Goal: Find specific page/section: Find specific page/section

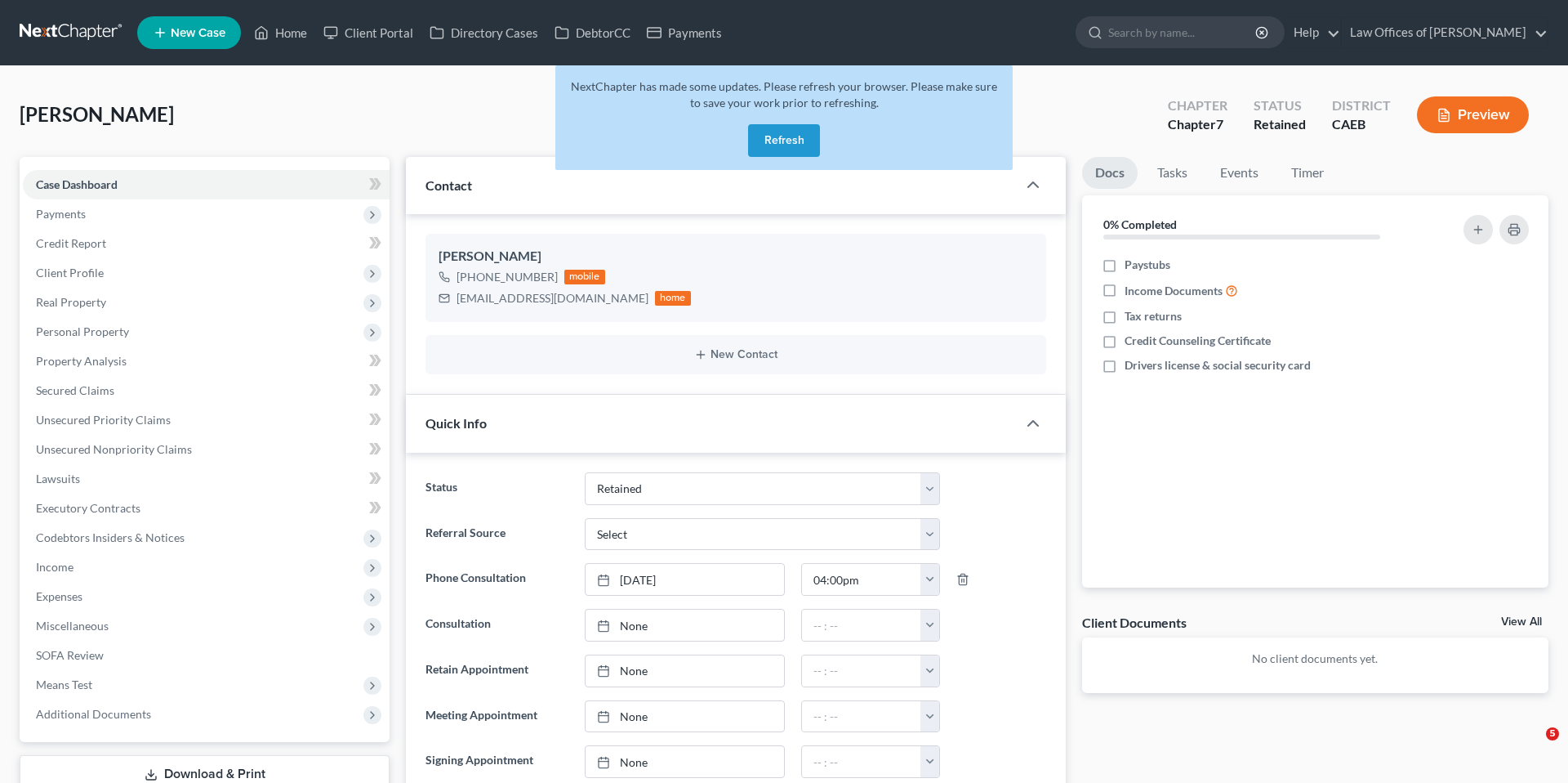
select select "14"
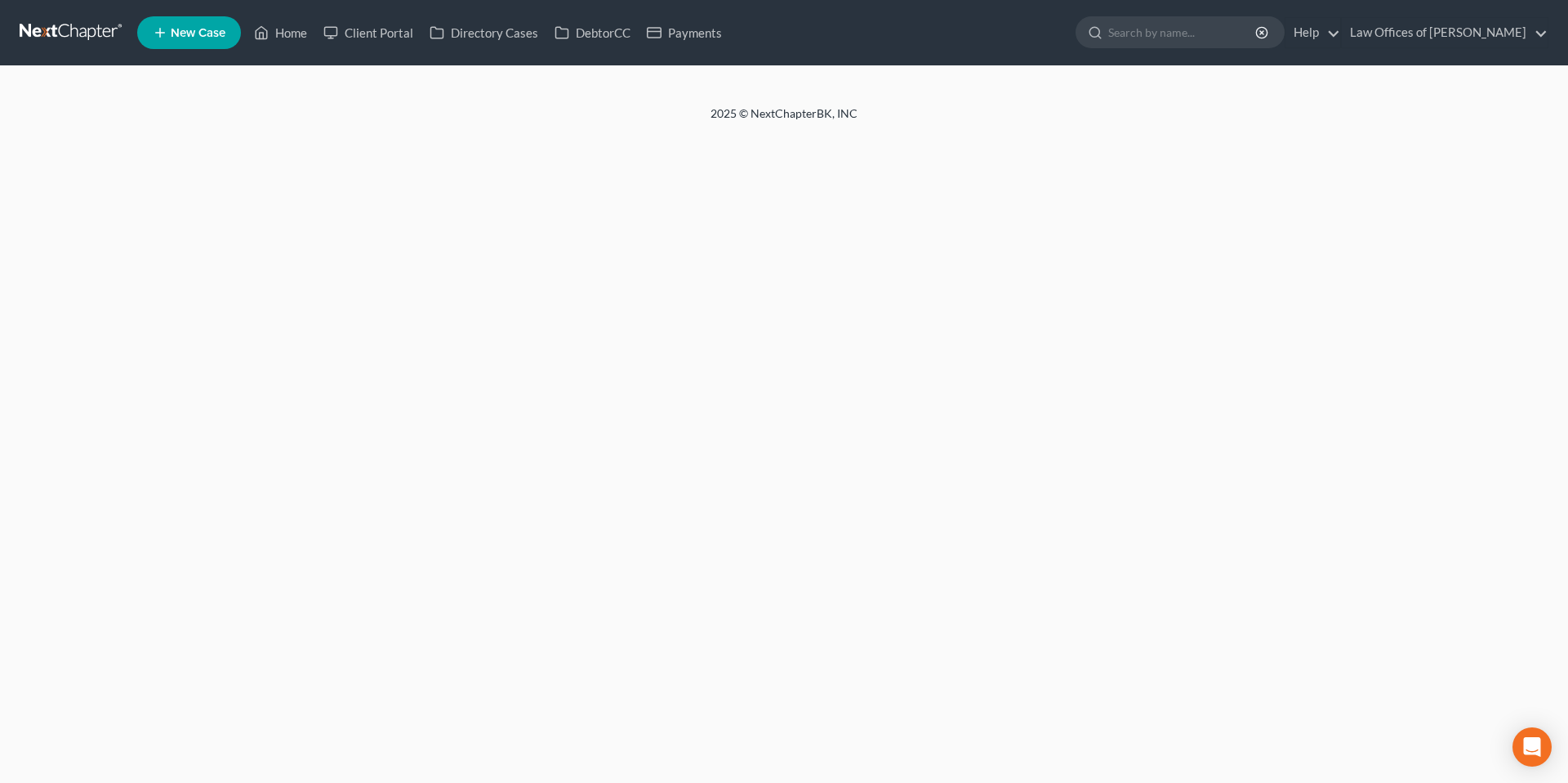
select select "14"
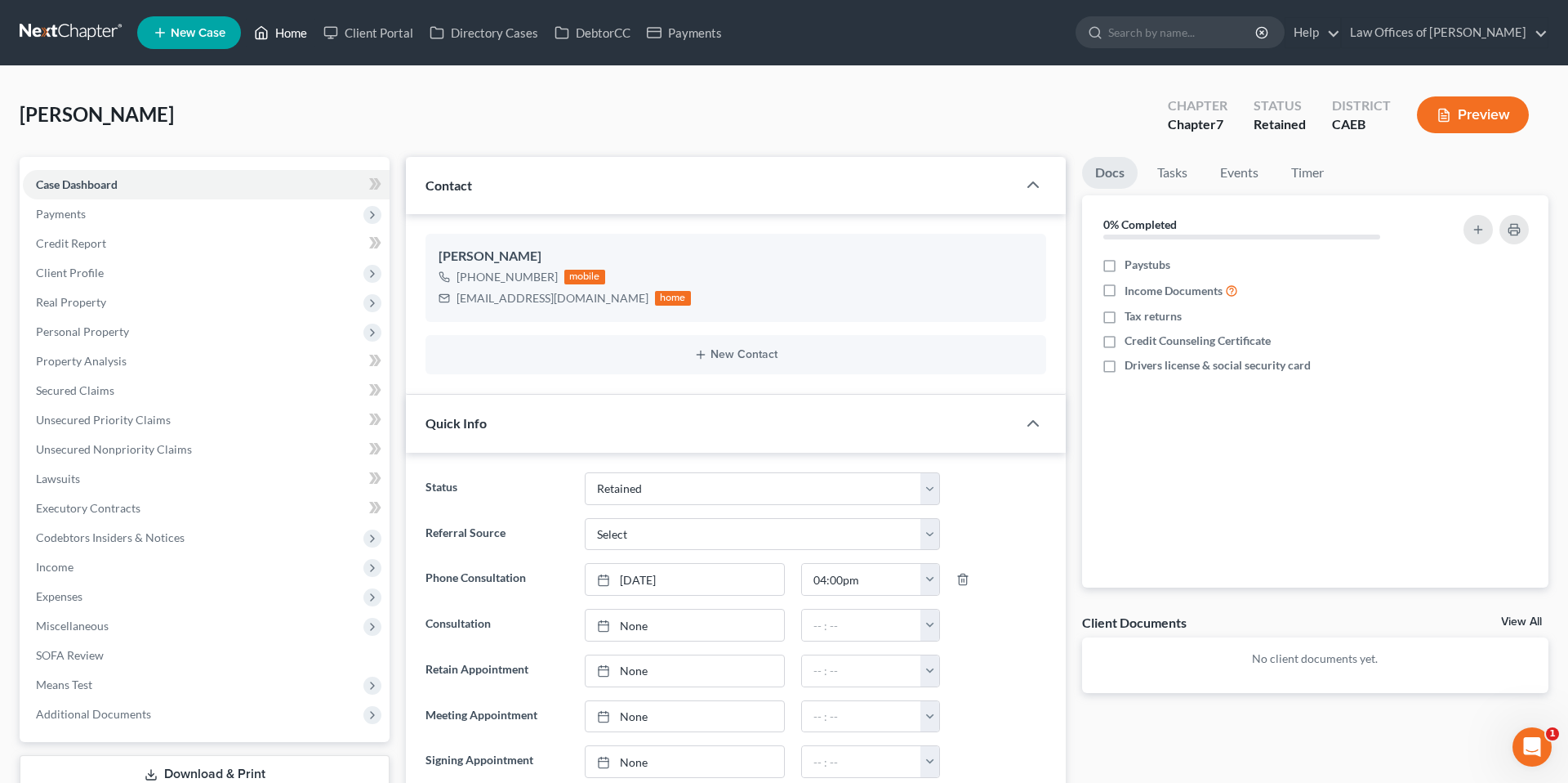
click at [298, 35] on link "Home" at bounding box center [280, 33] width 69 height 29
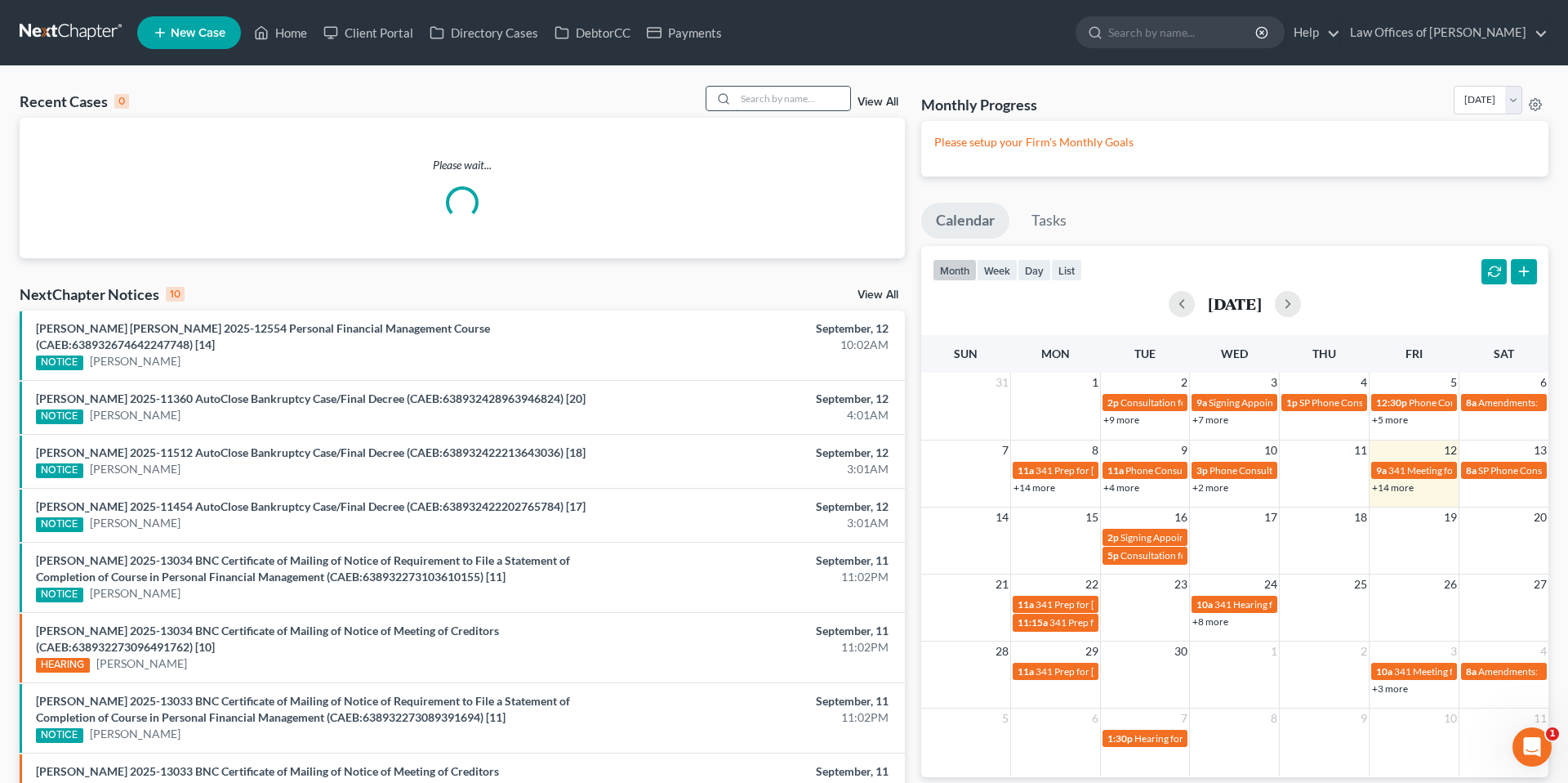
click at [803, 101] on input "search" at bounding box center [793, 98] width 114 height 23
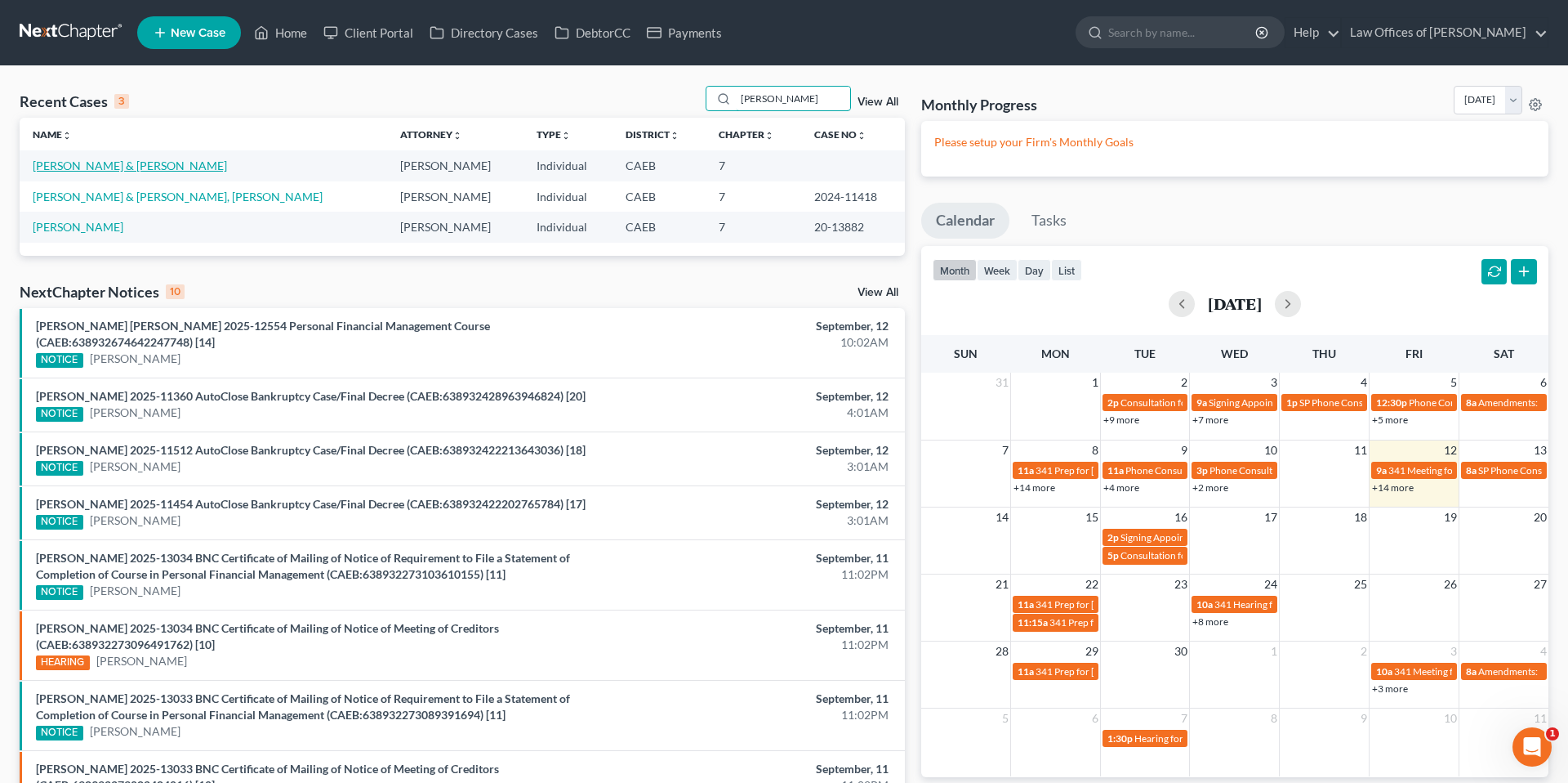
type input "[PERSON_NAME]"
click at [85, 166] on link "[PERSON_NAME] & [PERSON_NAME]" at bounding box center [129, 166] width 194 height 14
select select "11"
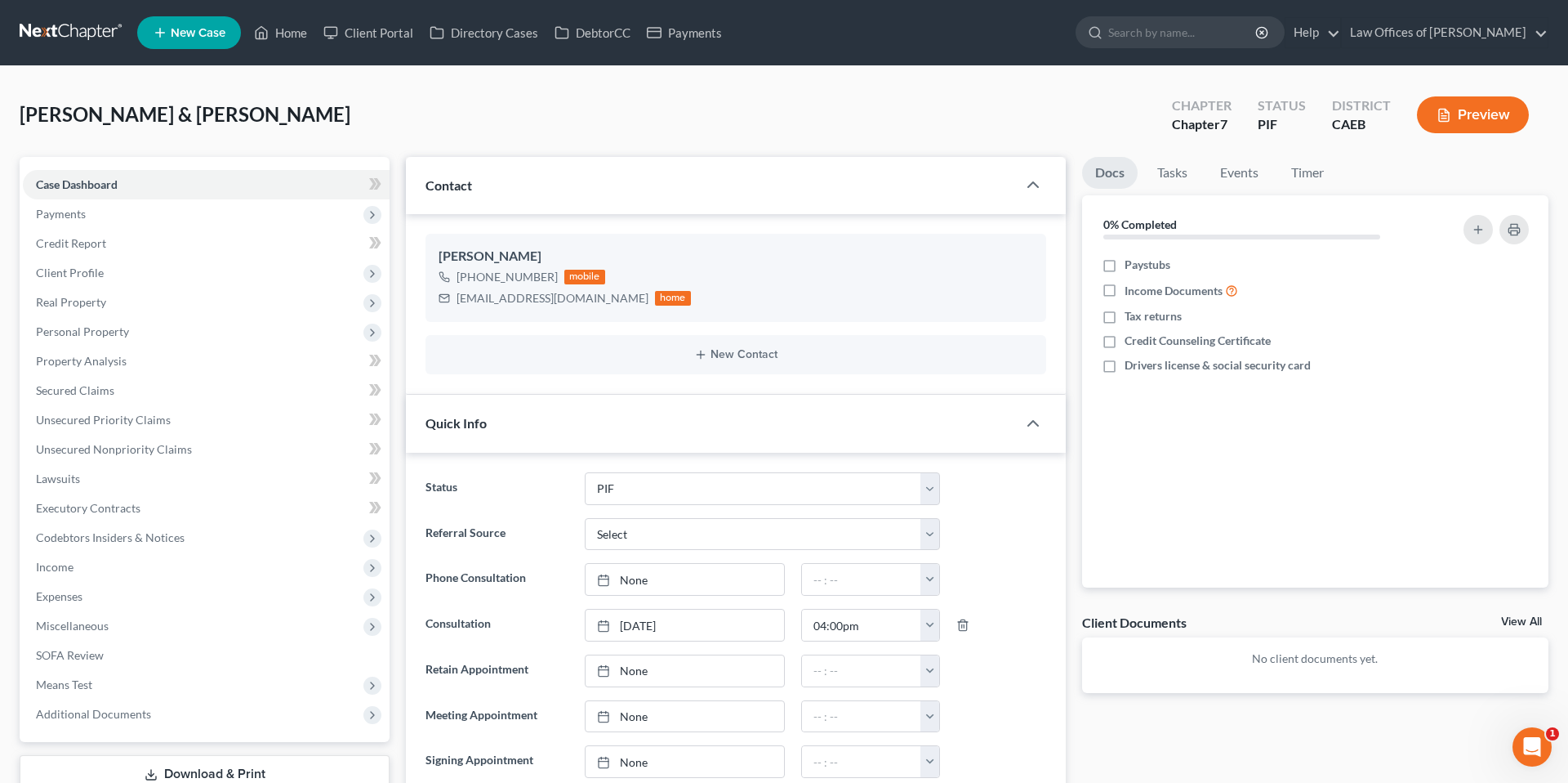
scroll to position [2626, 0]
